Goal: Information Seeking & Learning: Compare options

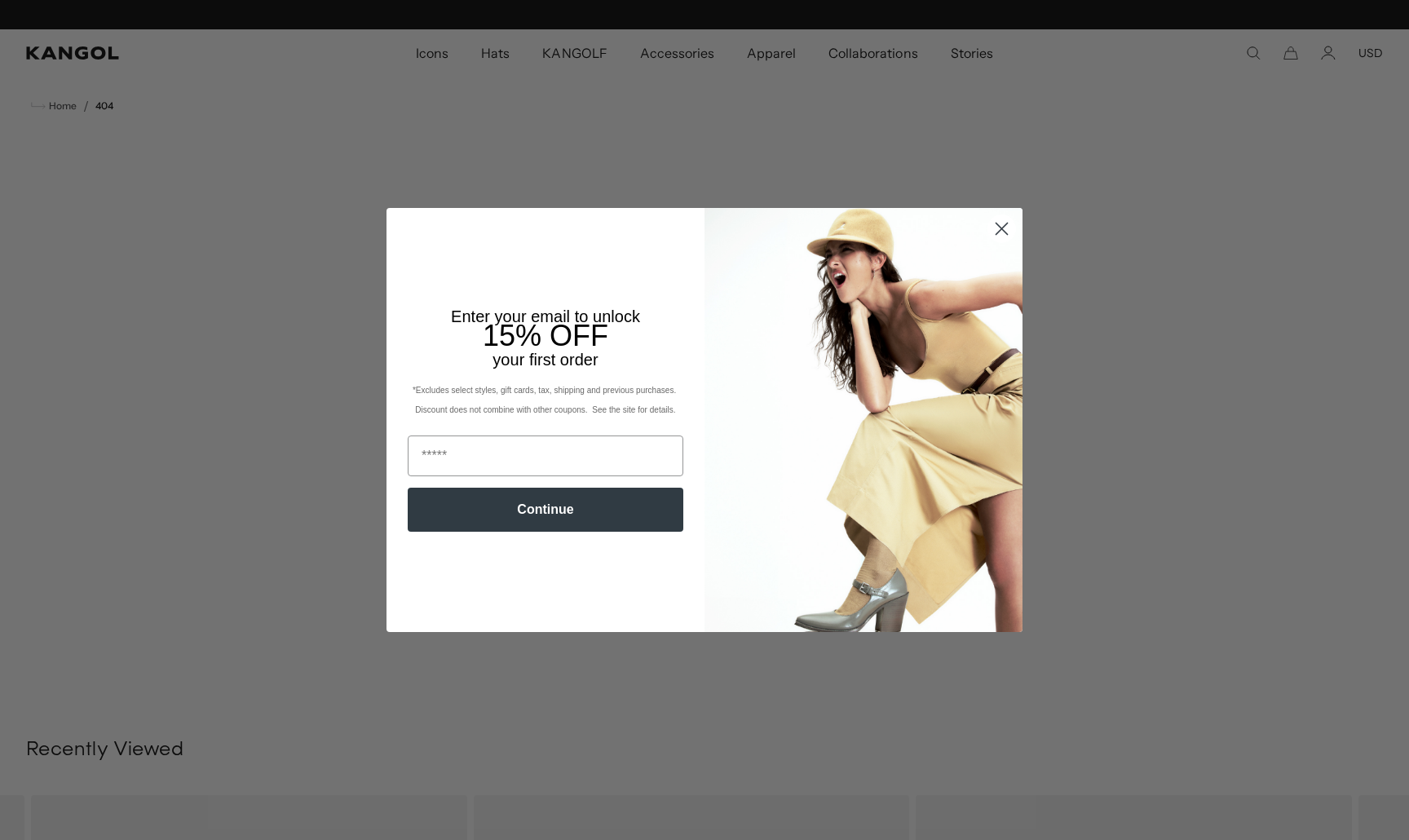
scroll to position [0, 336]
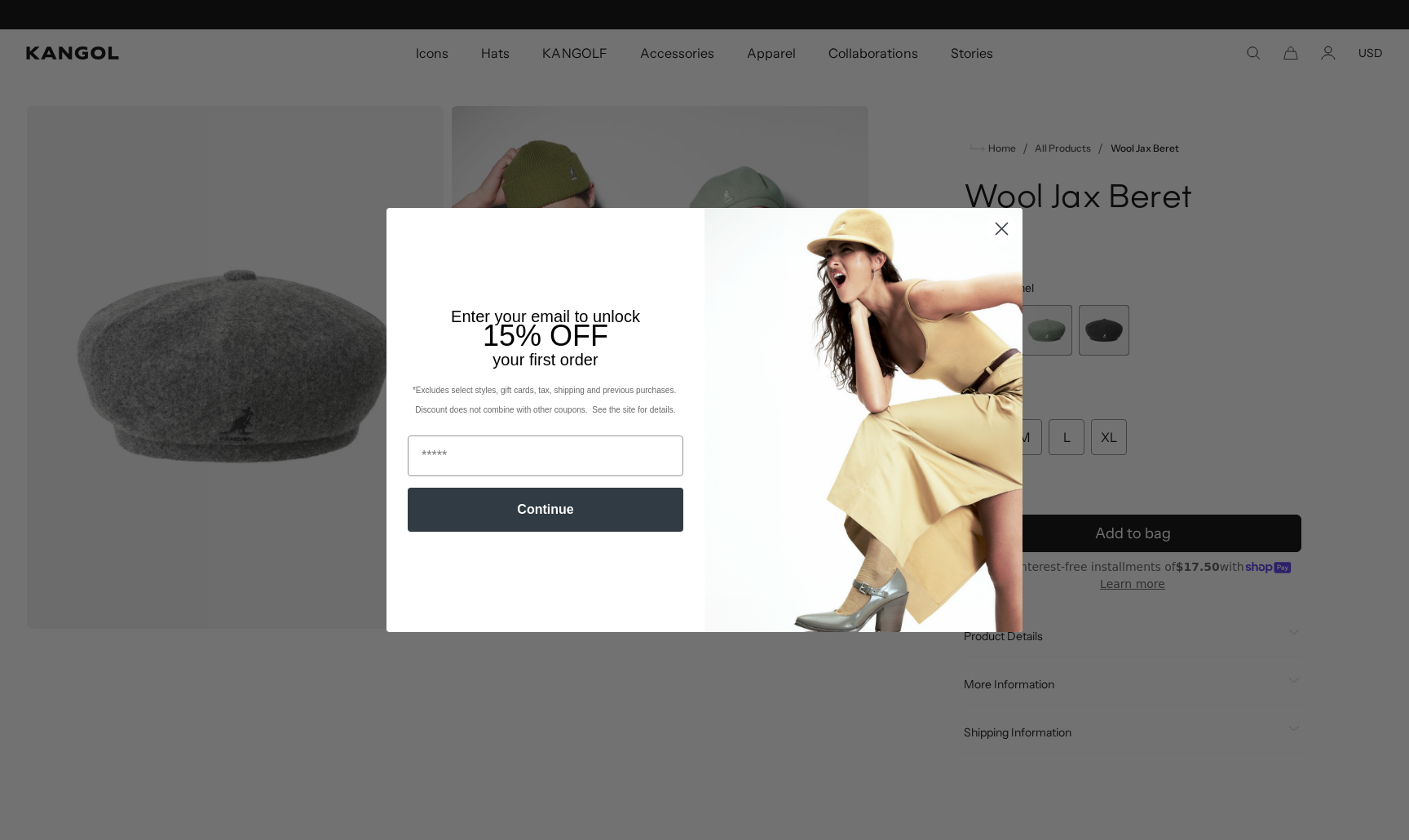
scroll to position [0, 336]
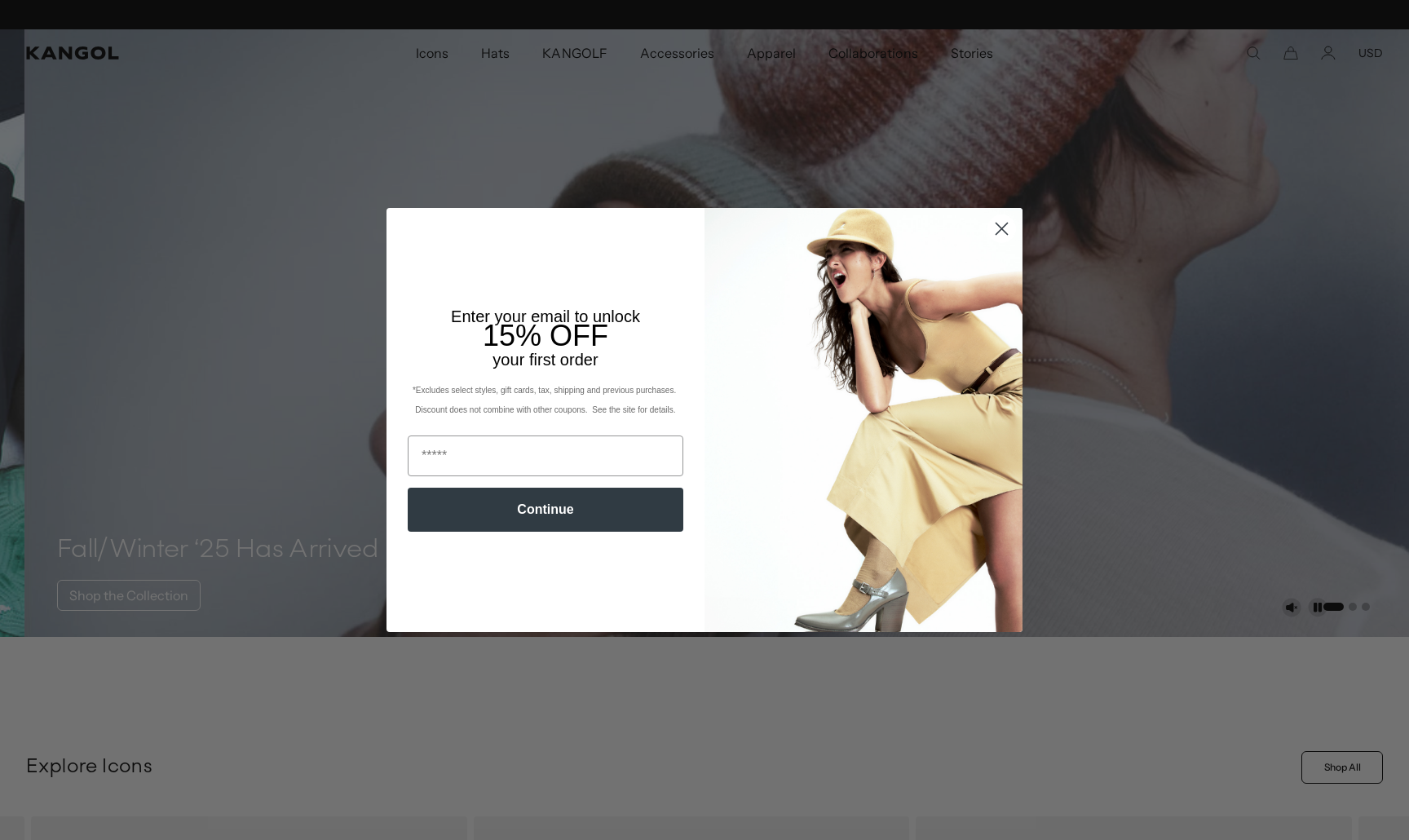
scroll to position [0, 336]
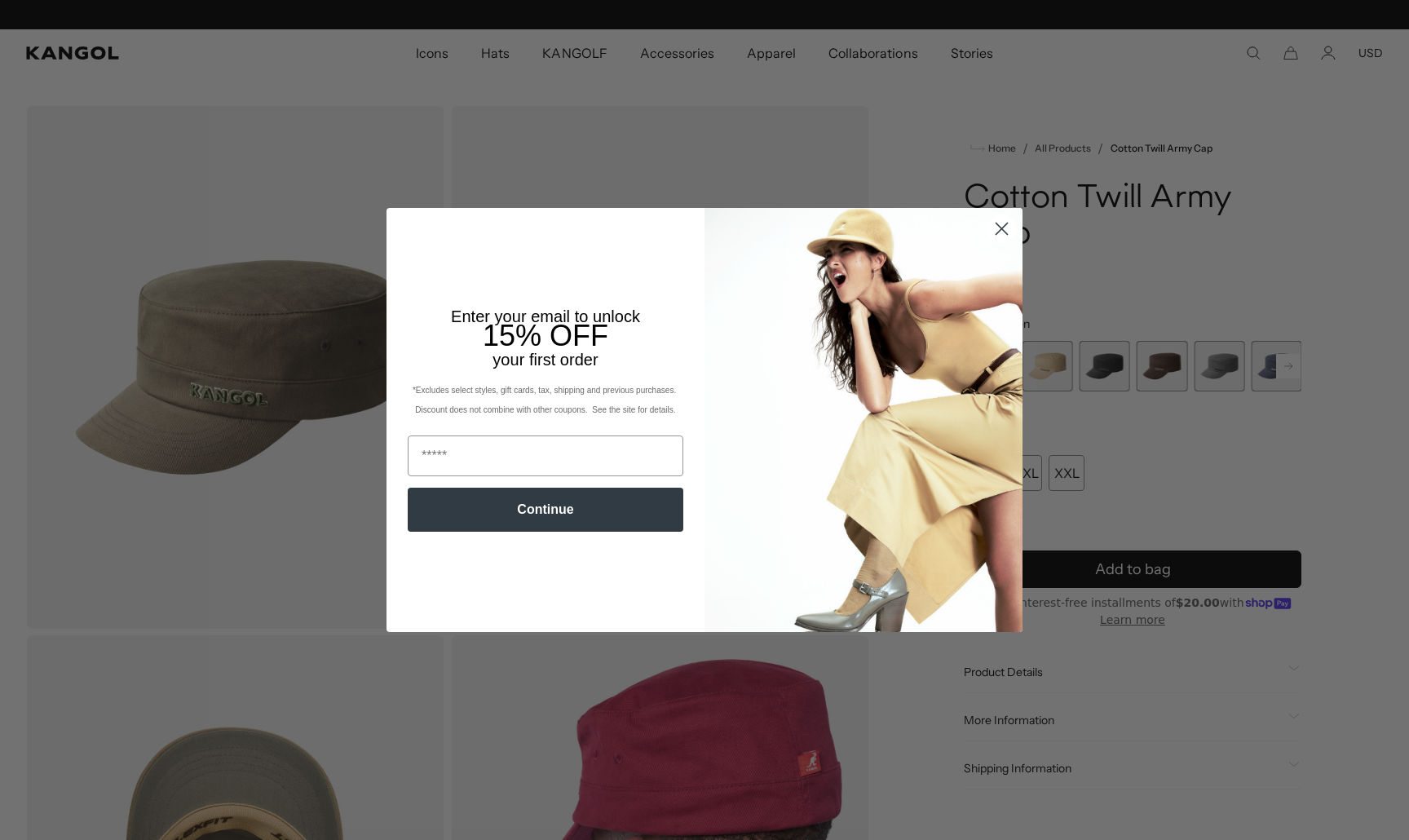
scroll to position [0, 336]
